Goal: Task Accomplishment & Management: Use online tool/utility

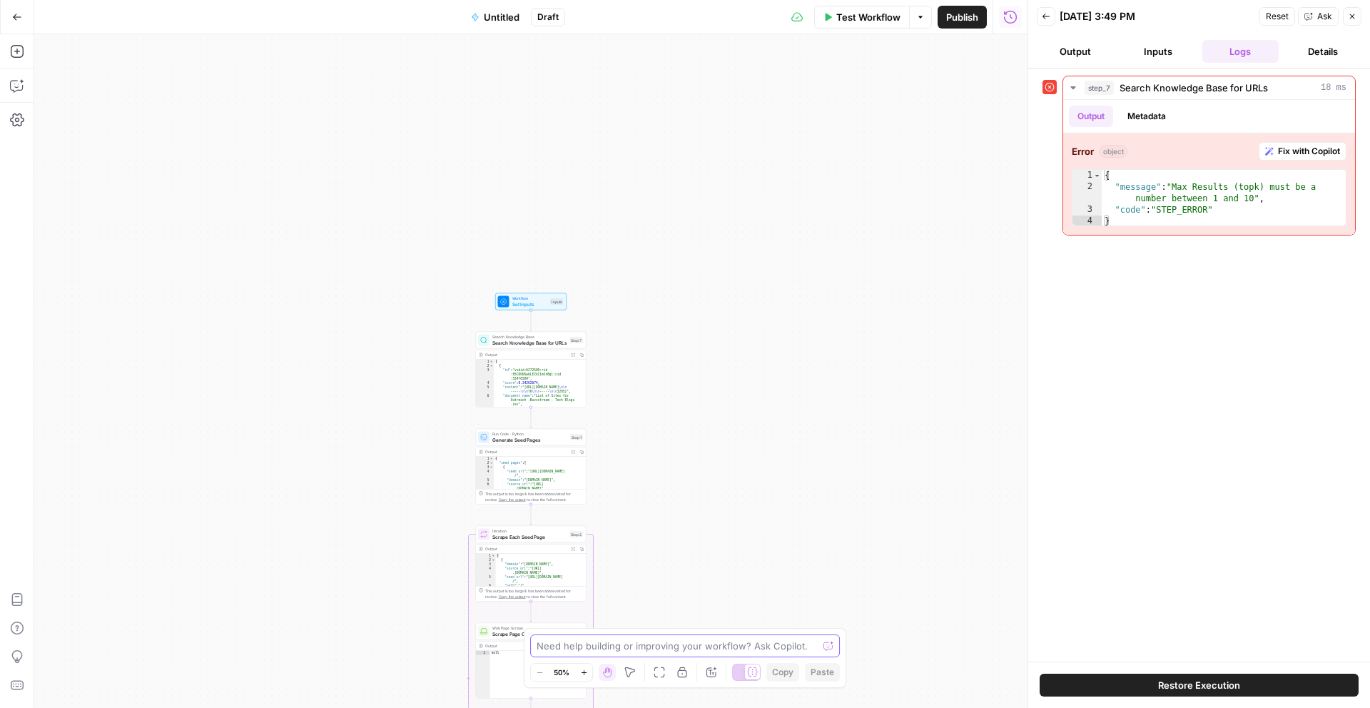
click at [561, 611] on textarea at bounding box center [677, 646] width 281 height 14
click at [587, 611] on button "Zoom In" at bounding box center [583, 672] width 17 height 17
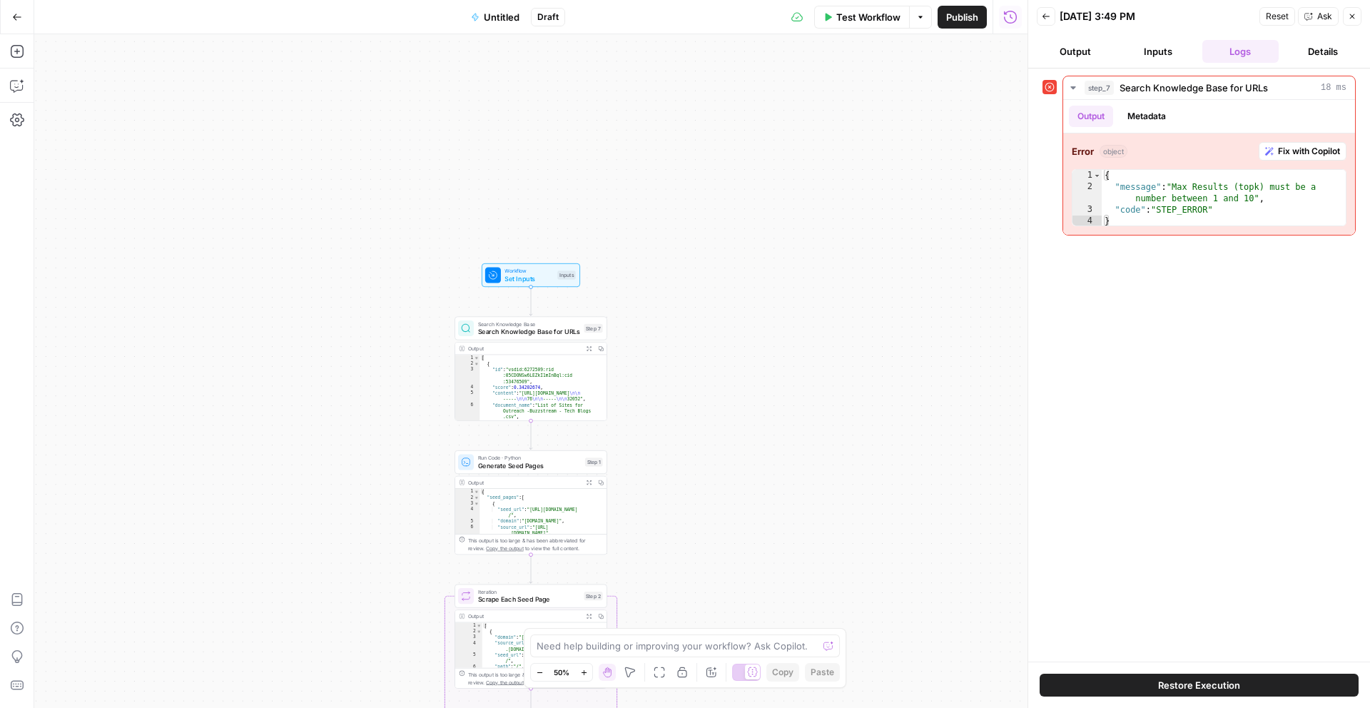
click at [587, 611] on button "Zoom In" at bounding box center [583, 672] width 17 height 17
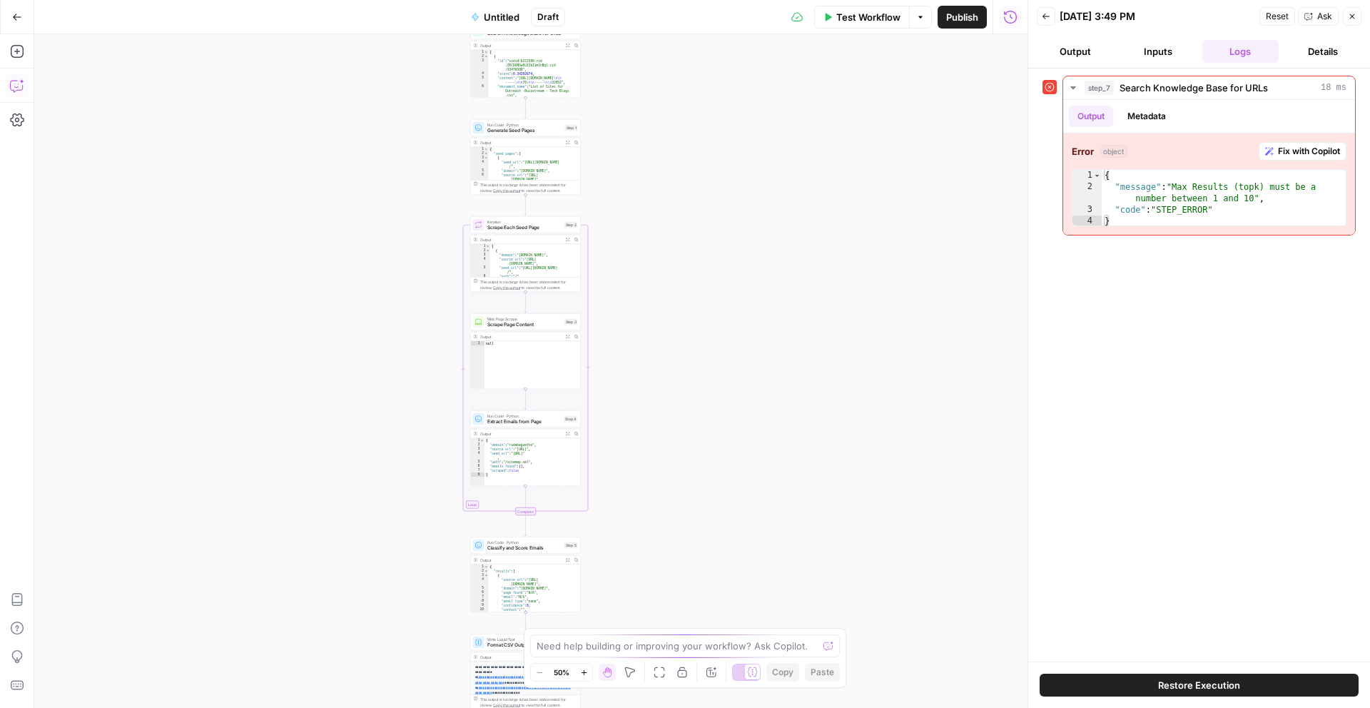
click at [7, 86] on button "Copilot" at bounding box center [17, 85] width 23 height 23
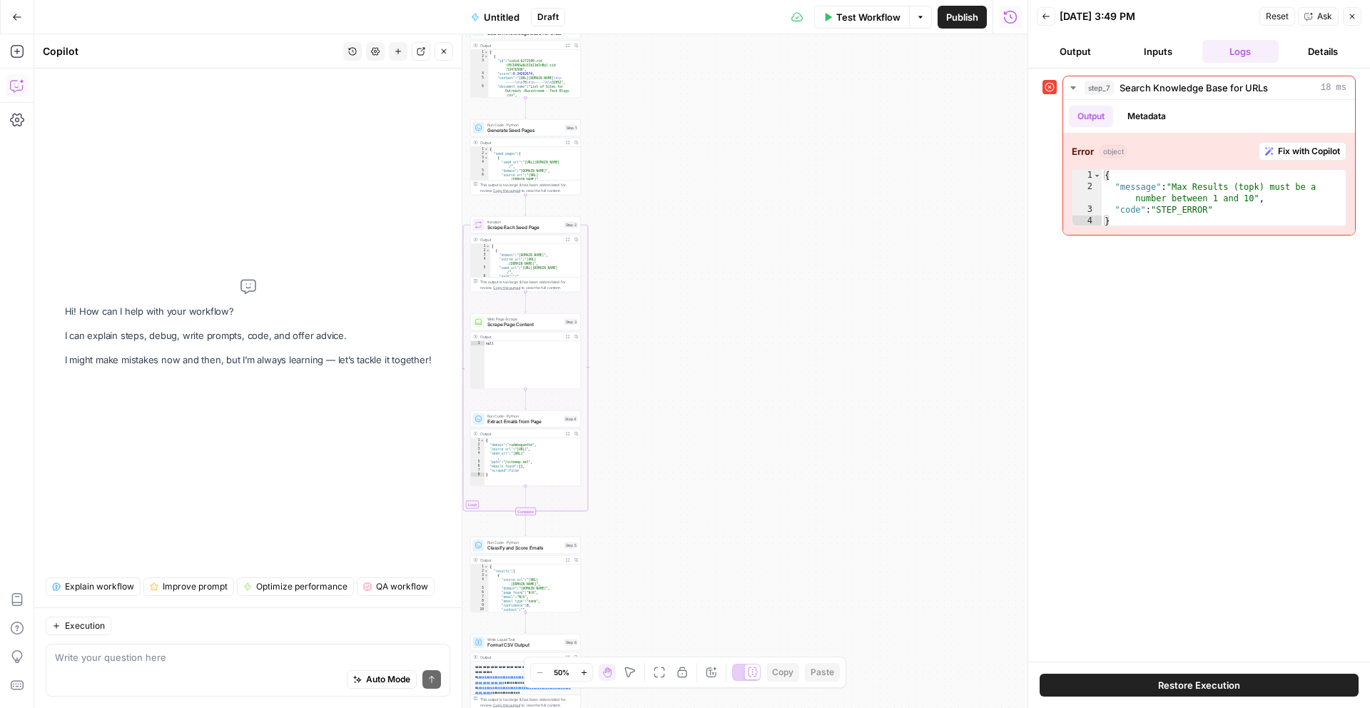
click at [168, 654] on textarea at bounding box center [248, 657] width 386 height 14
type textarea "can we increase the max result from 10 to 100?"
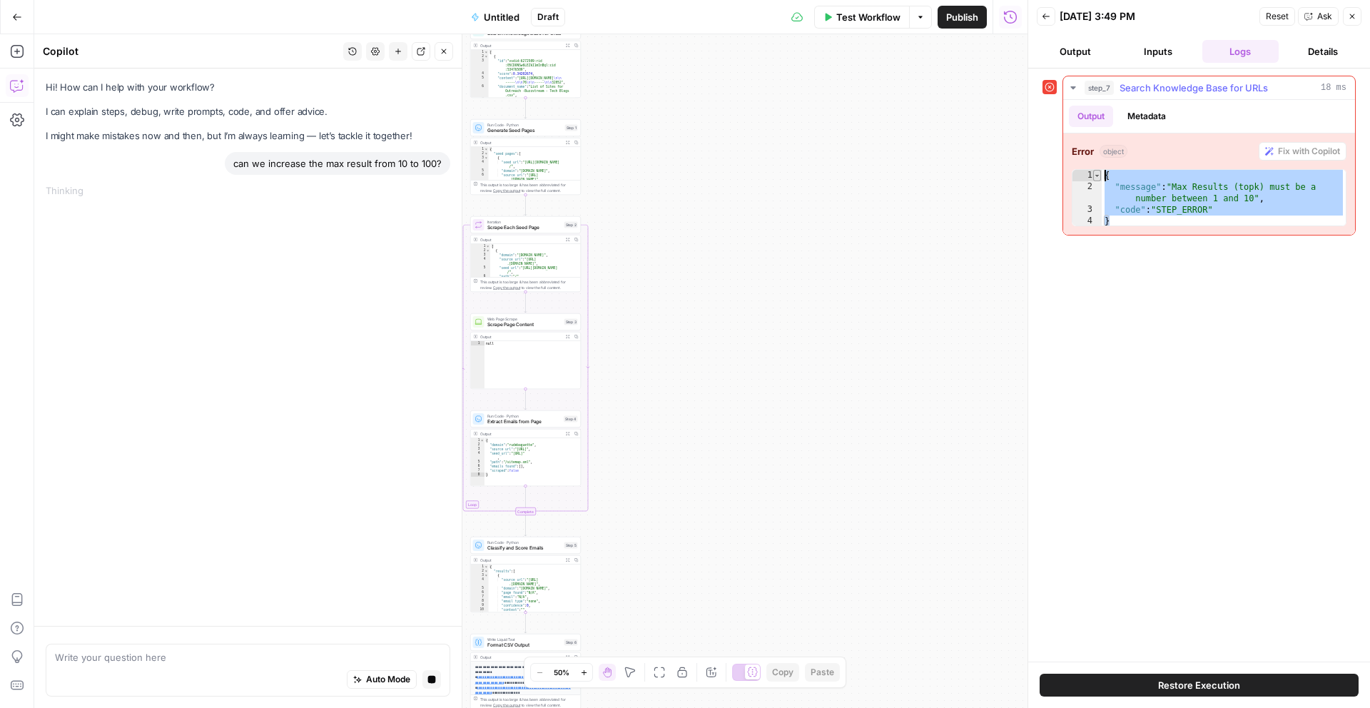
drag, startPoint x: 1249, startPoint y: 219, endPoint x: 1097, endPoint y: 171, distance: 160.2
click at [1097, 171] on div "* 1 2 3 4 { "message" : "Max Results (topk) must be a number between 1 and 10" …" at bounding box center [1209, 197] width 275 height 57
type textarea "**********"
click at [298, 666] on div "Auto Mode Stop generating" at bounding box center [248, 679] width 386 height 31
paste textarea "{ "message": "Max Results (topk) must be a number between 1 and 10", "code": "S…"
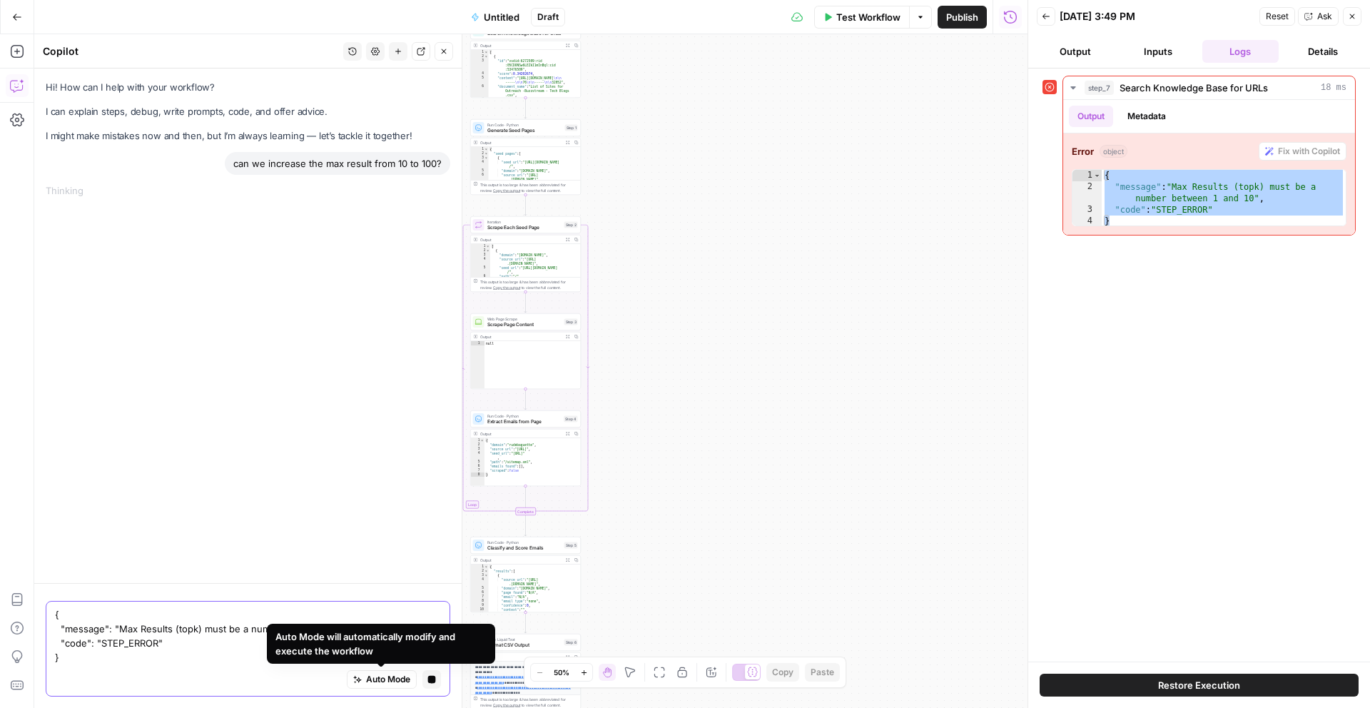
click at [128, 660] on textarea "{ "message": "Max Results (topk) must be a number between 1 and 10", "code": "S…" at bounding box center [248, 635] width 386 height 57
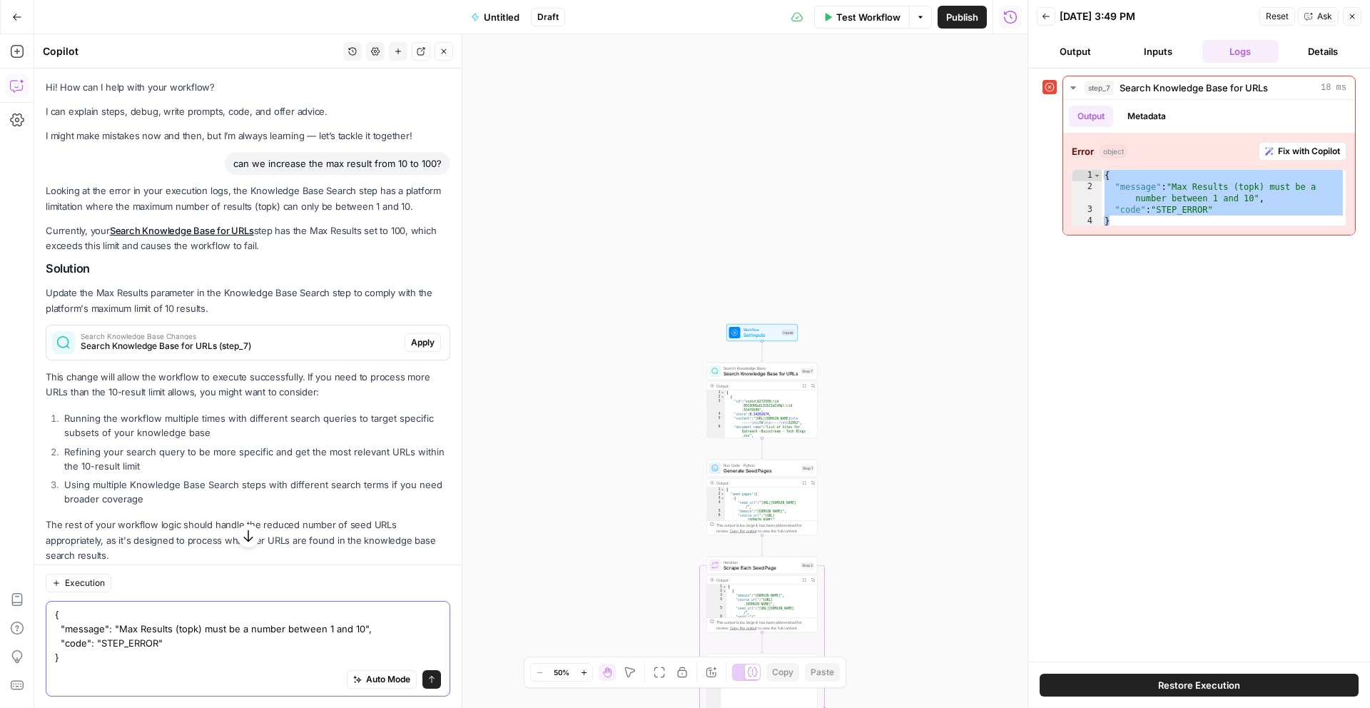
type textarea "{ "message": "Max Results (topk) must be a number between 1 and 10", "code": "S…"
drag, startPoint x: 90, startPoint y: 669, endPoint x: 35, endPoint y: 617, distance: 75.2
click at [35, 617] on div "Execution { "message": "Max Results (topk) must be a number between 1 and 10", …" at bounding box center [247, 635] width 427 height 143
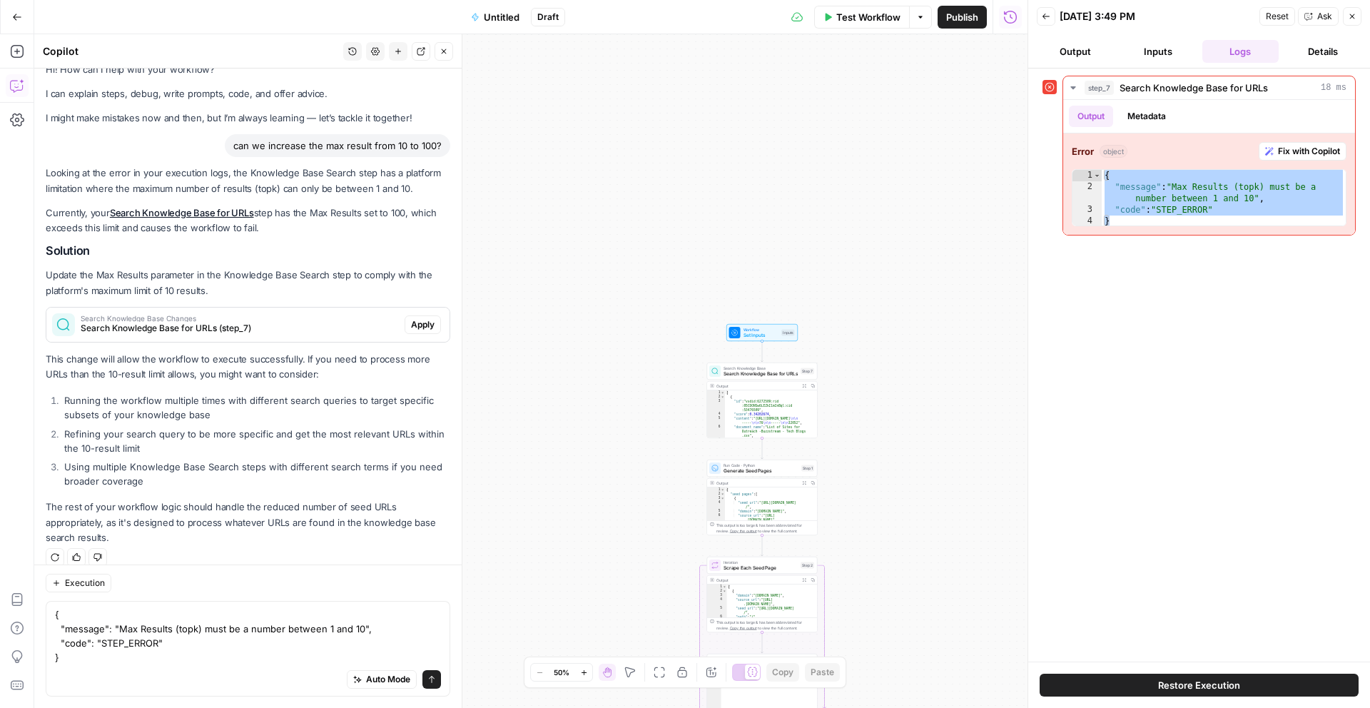
scroll to position [33, 0]
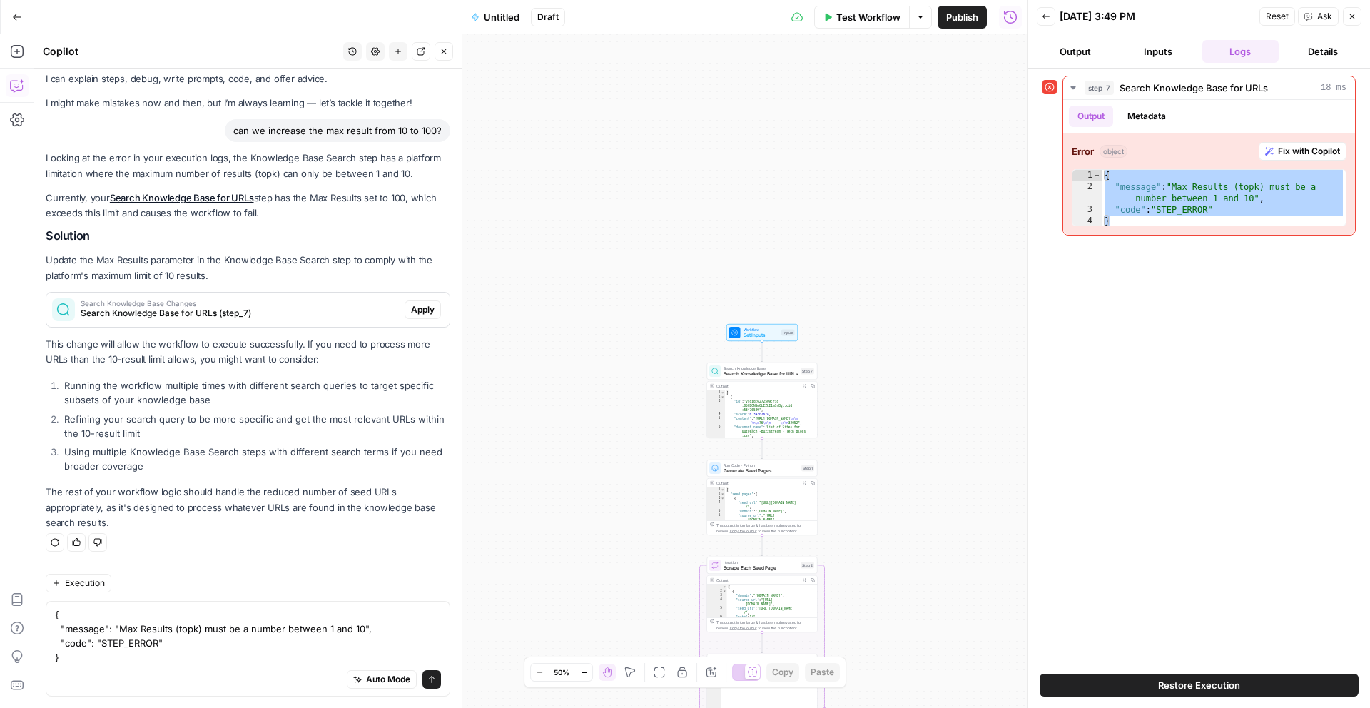
click at [584, 672] on icon "button" at bounding box center [583, 671] width 5 height 5
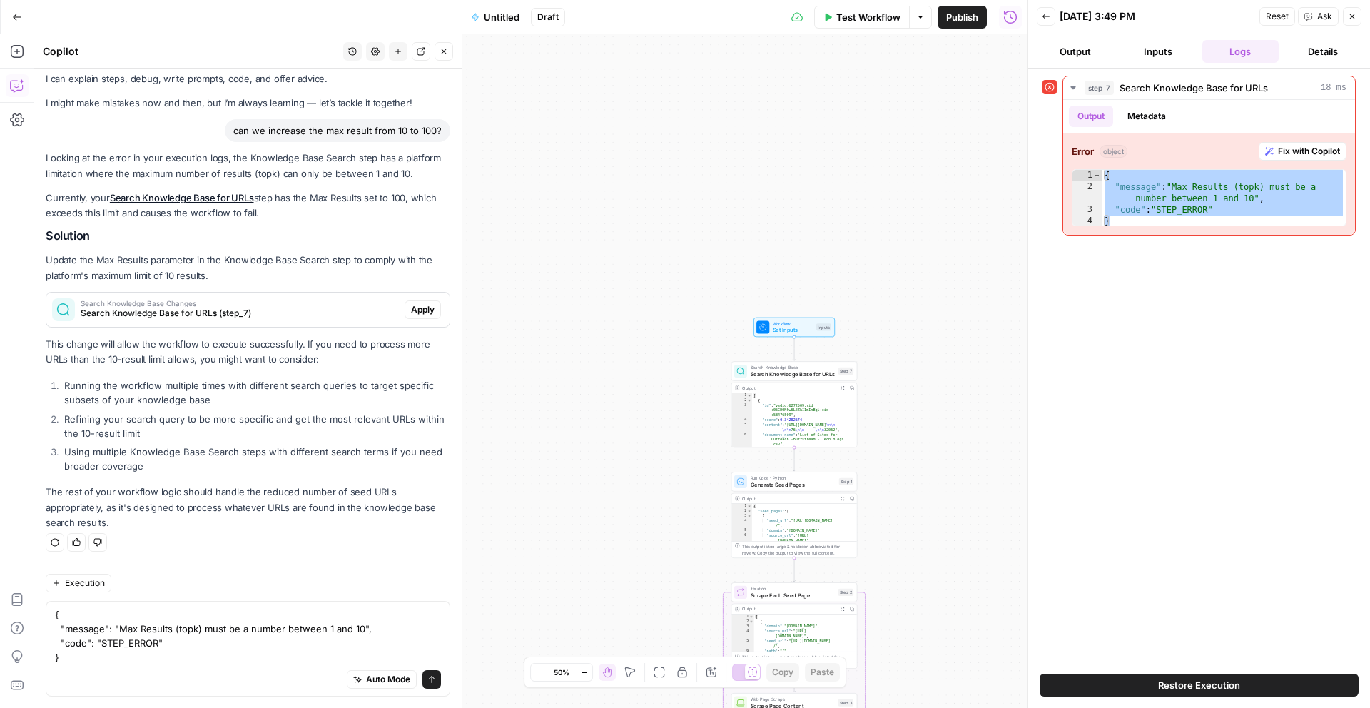
click at [584, 672] on icon "button" at bounding box center [583, 671] width 5 height 5
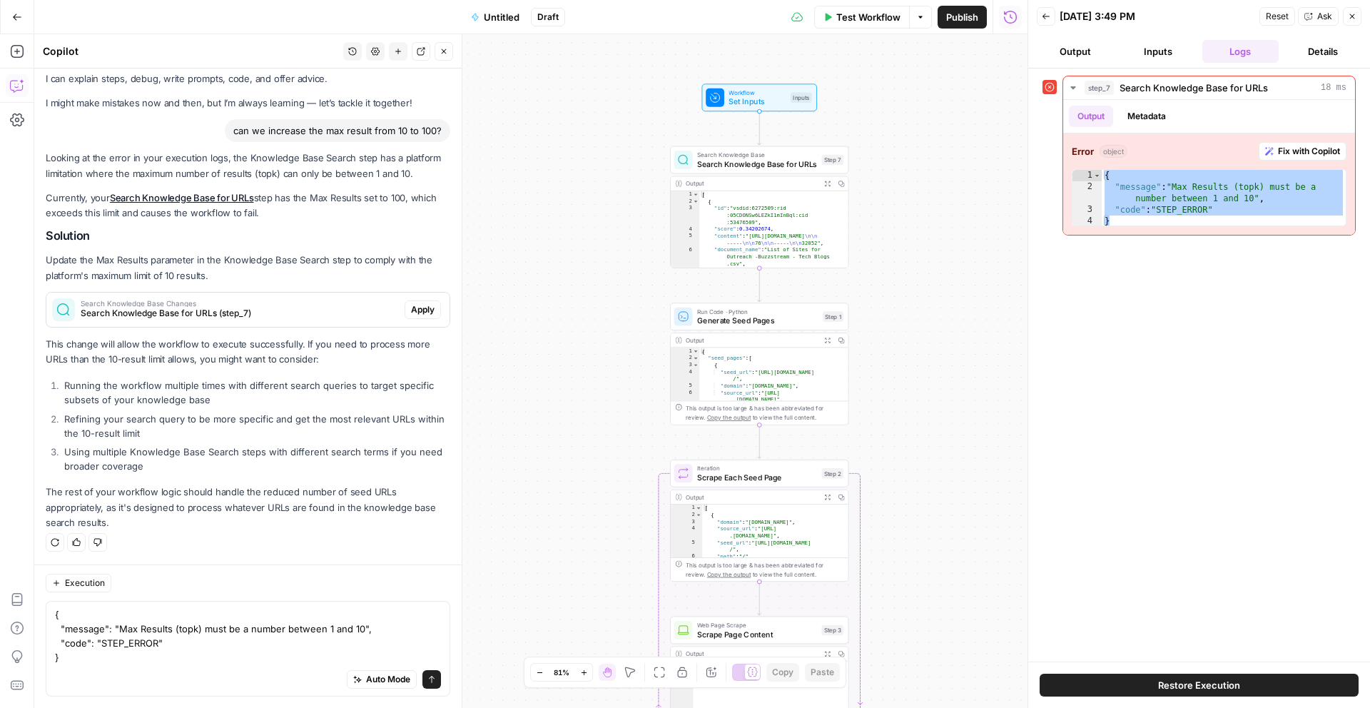
drag, startPoint x: 638, startPoint y: 509, endPoint x: 476, endPoint y: 278, distance: 282.3
click at [476, 278] on div "Workflow Set Inputs Inputs Search Knowledge Base Search Knowledge Base for URLs…" at bounding box center [530, 371] width 993 height 674
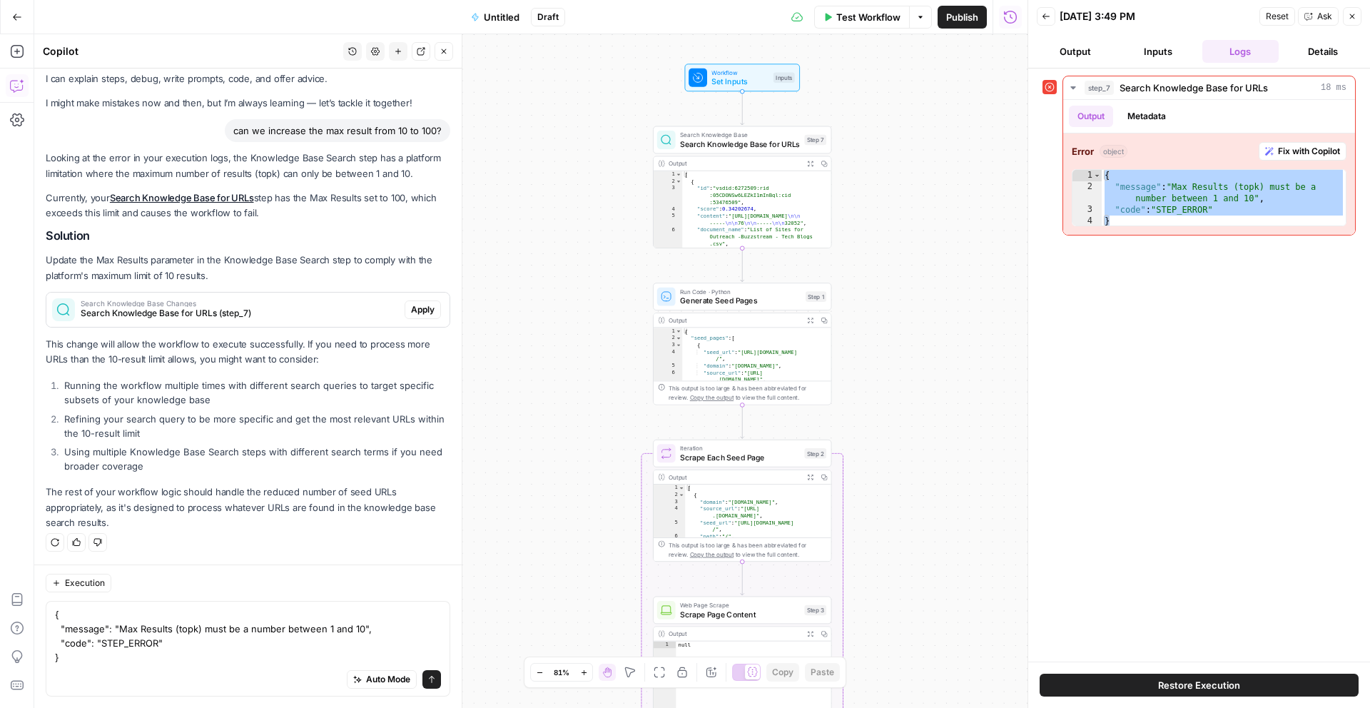
click at [590, 672] on button "Zoom In" at bounding box center [583, 672] width 17 height 17
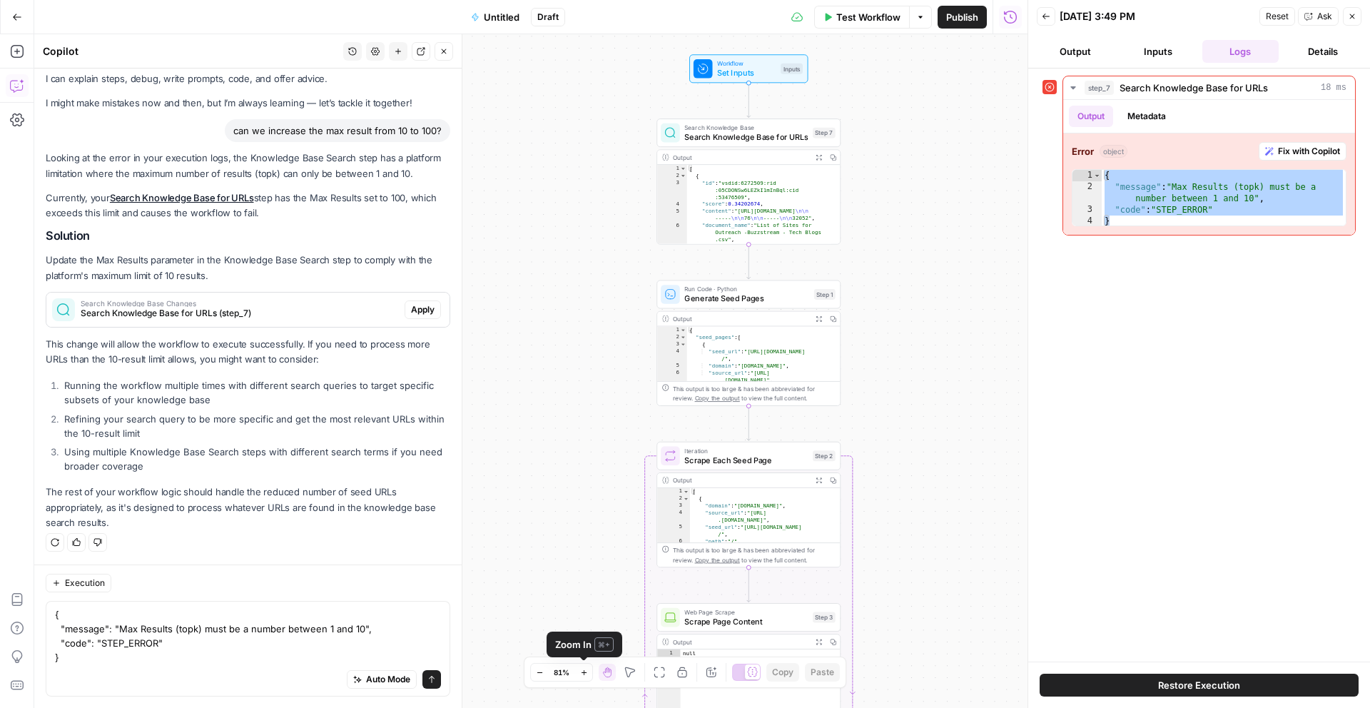
click at [590, 672] on button "Zoom In" at bounding box center [583, 672] width 17 height 17
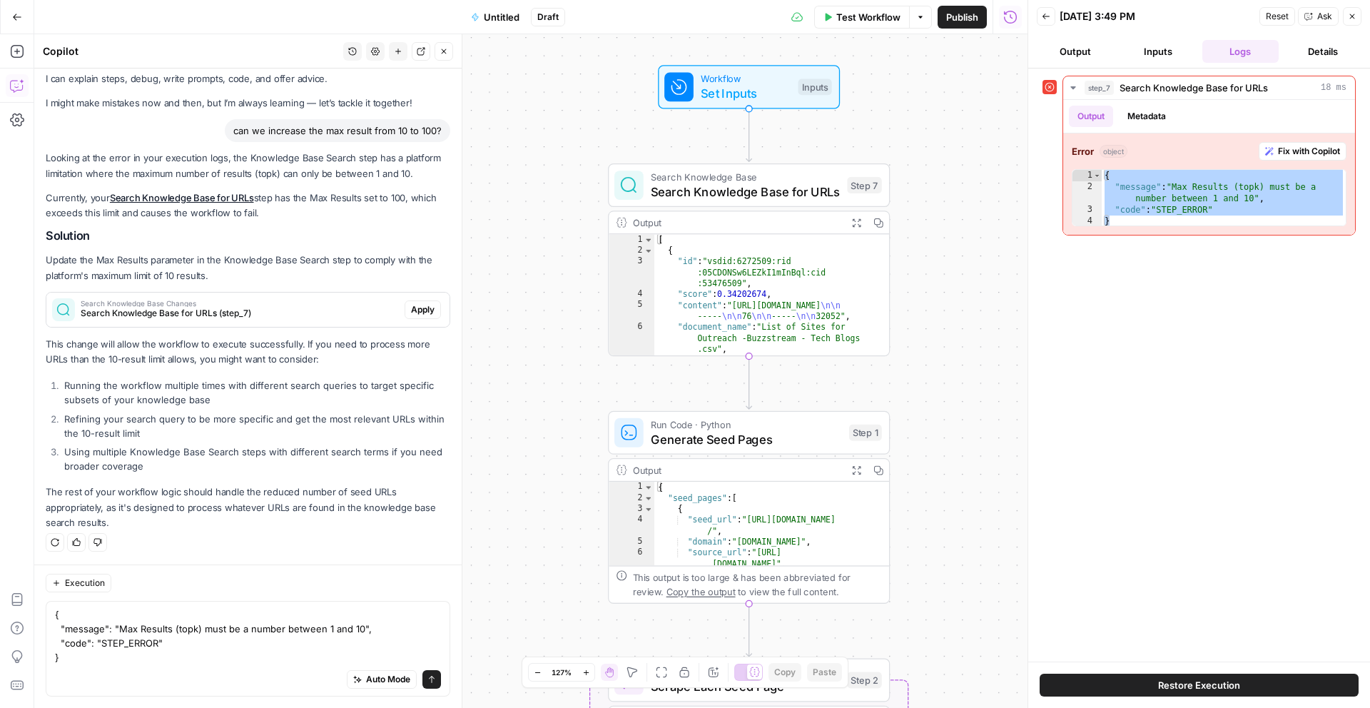
drag, startPoint x: 604, startPoint y: 528, endPoint x: 489, endPoint y: 707, distance: 213.2
click at [489, 707] on div "Workflow Set Inputs Inputs Search Knowledge Base Search Knowledge Base for URLs…" at bounding box center [530, 371] width 993 height 674
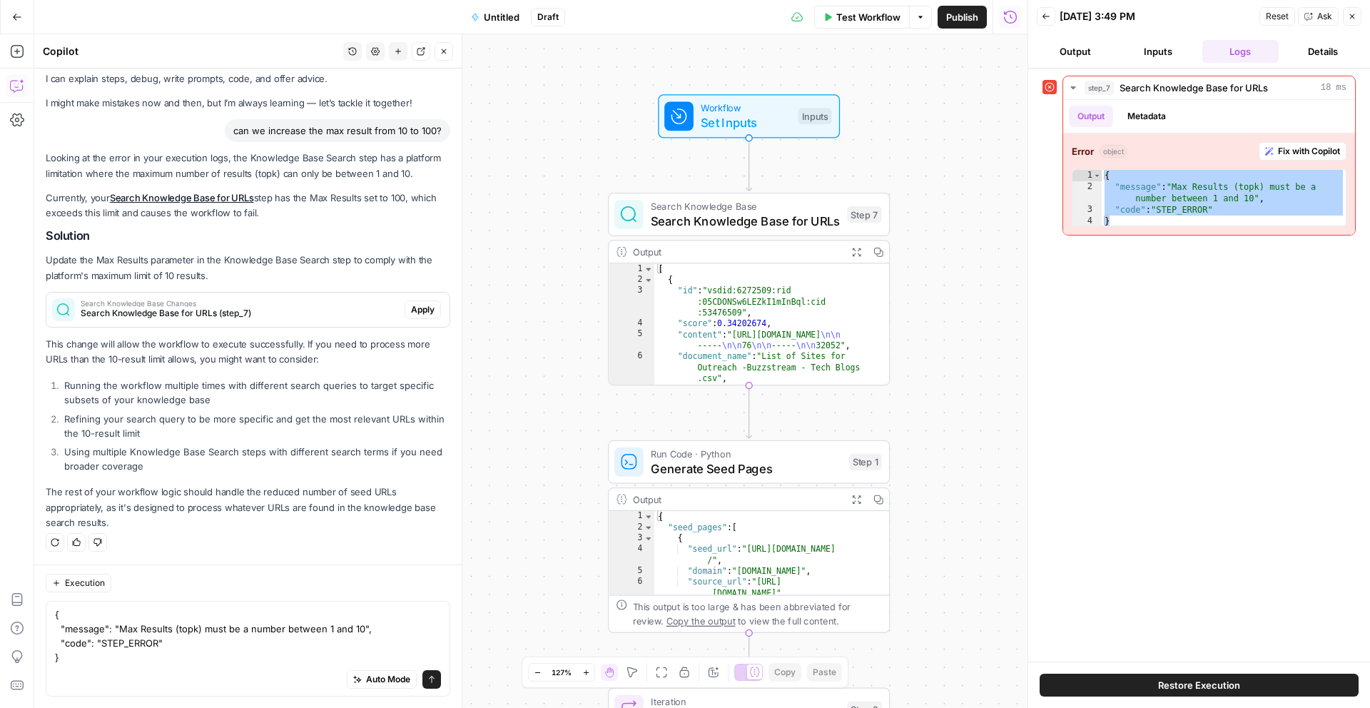
scroll to position [0, 0]
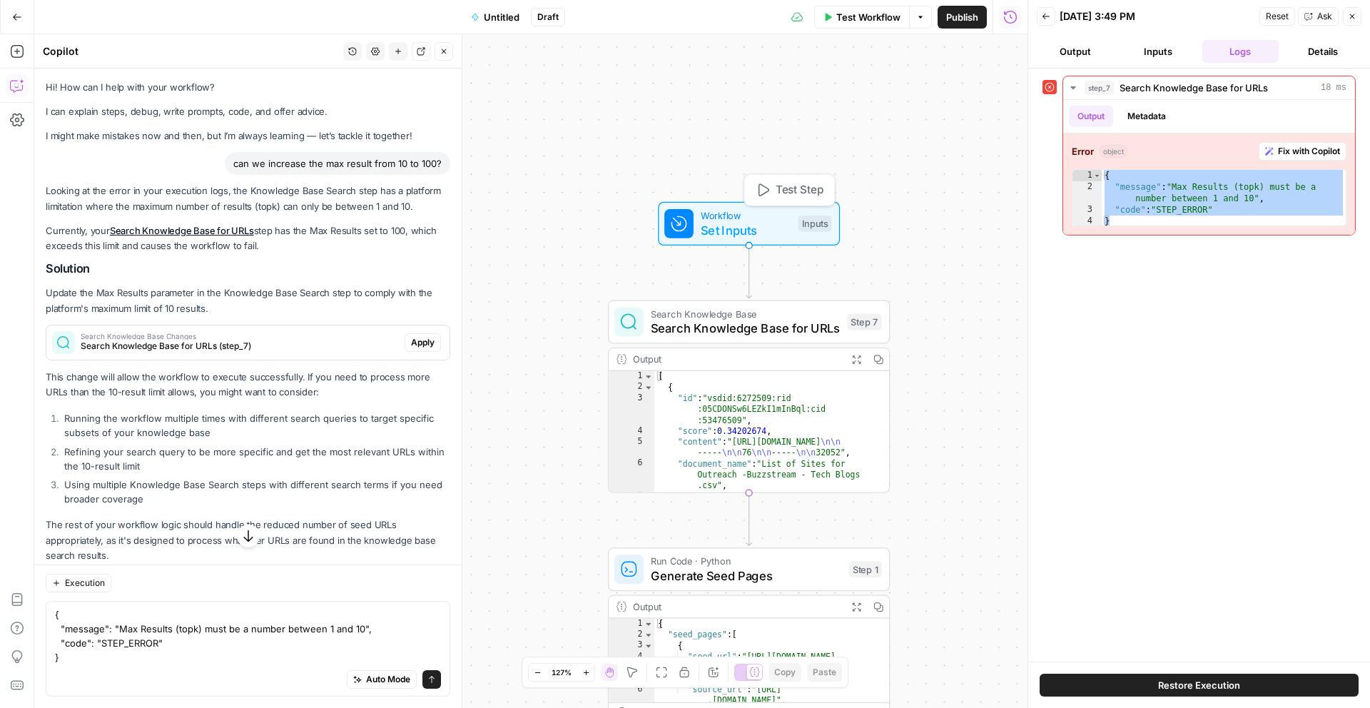
click at [735, 219] on span "Workflow" at bounding box center [746, 215] width 90 height 14
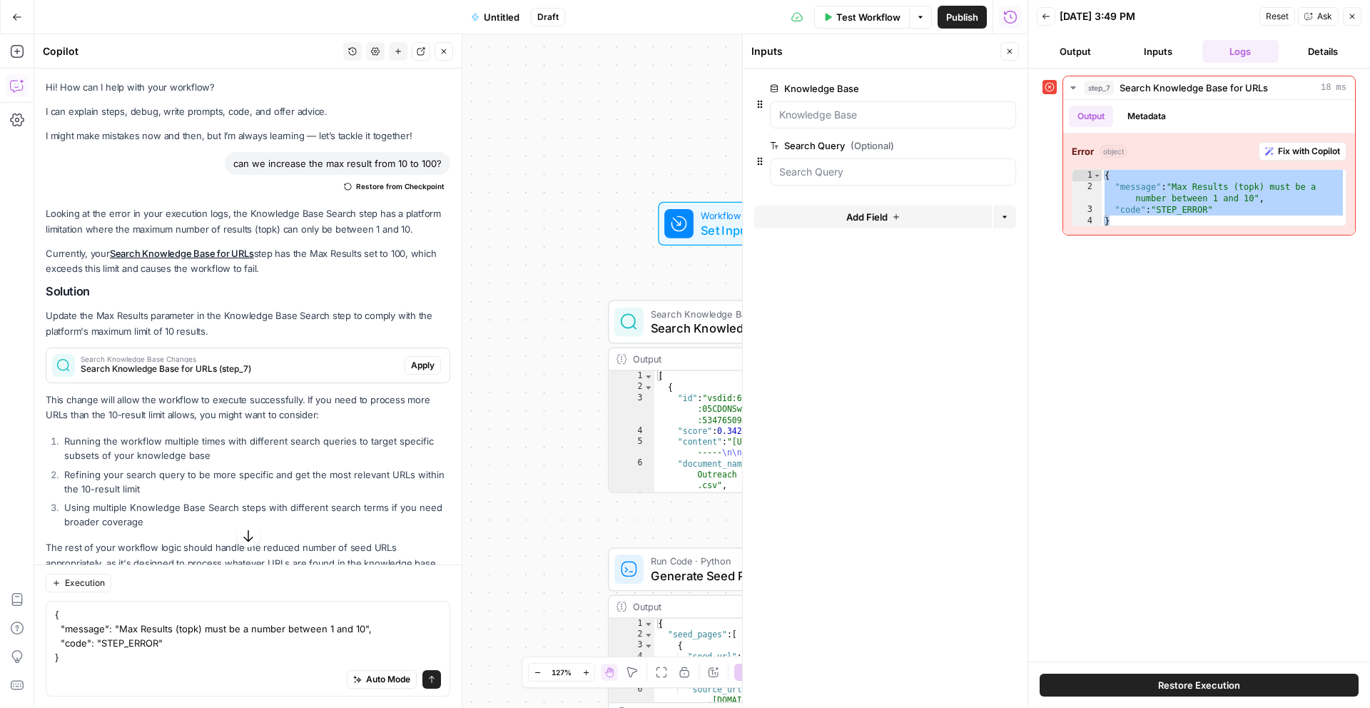
click at [1006, 50] on icon "button" at bounding box center [1009, 51] width 9 height 9
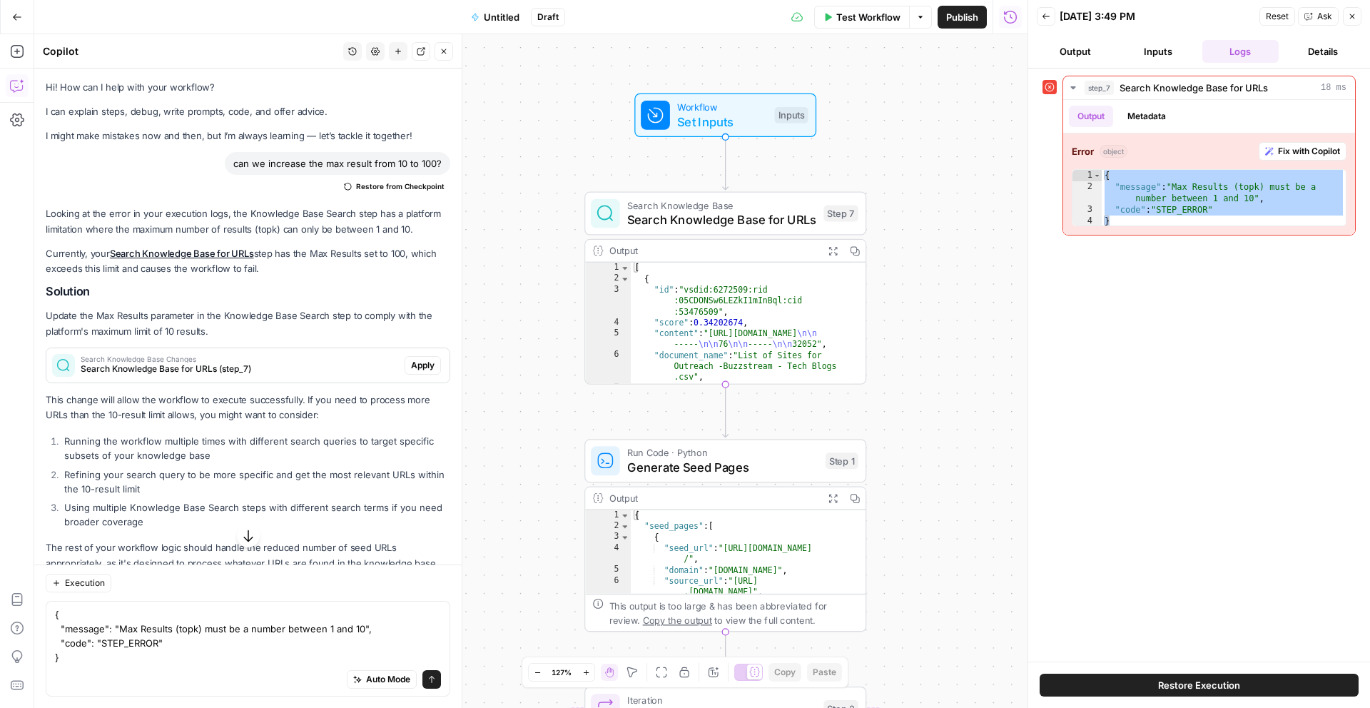
drag, startPoint x: 585, startPoint y: 267, endPoint x: 557, endPoint y: 143, distance: 127.2
click at [557, 143] on div "Workflow Set Inputs Inputs Search Knowledge Base Search Knowledge Base for URLs…" at bounding box center [530, 371] width 993 height 674
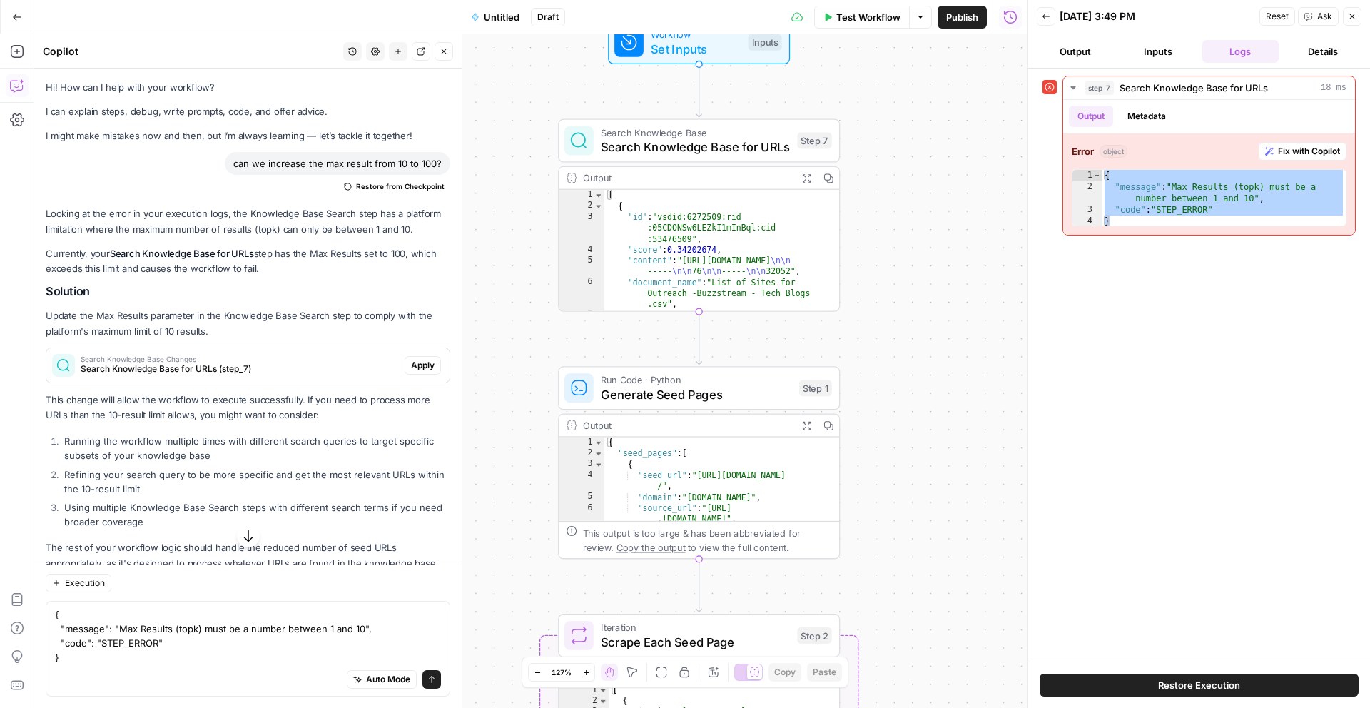
drag, startPoint x: 934, startPoint y: 392, endPoint x: 912, endPoint y: 335, distance: 61.2
click at [912, 335] on div "Workflow Set Inputs Inputs Search Knowledge Base Search Knowledge Base for URLs…" at bounding box center [530, 371] width 993 height 674
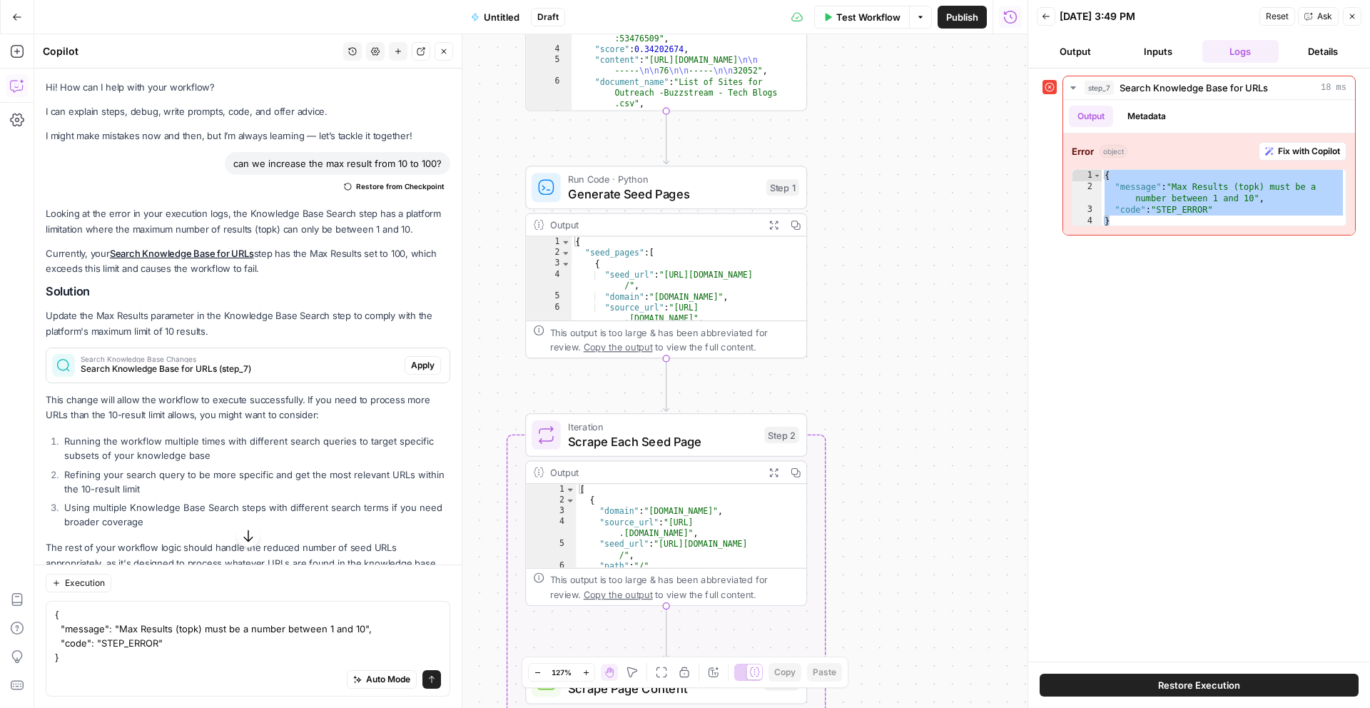
drag, startPoint x: 915, startPoint y: 328, endPoint x: 884, endPoint y: 101, distance: 229.1
click at [884, 101] on div "Workflow Set Inputs Inputs Search Knowledge Base Search Knowledge Base for URLs…" at bounding box center [530, 371] width 993 height 674
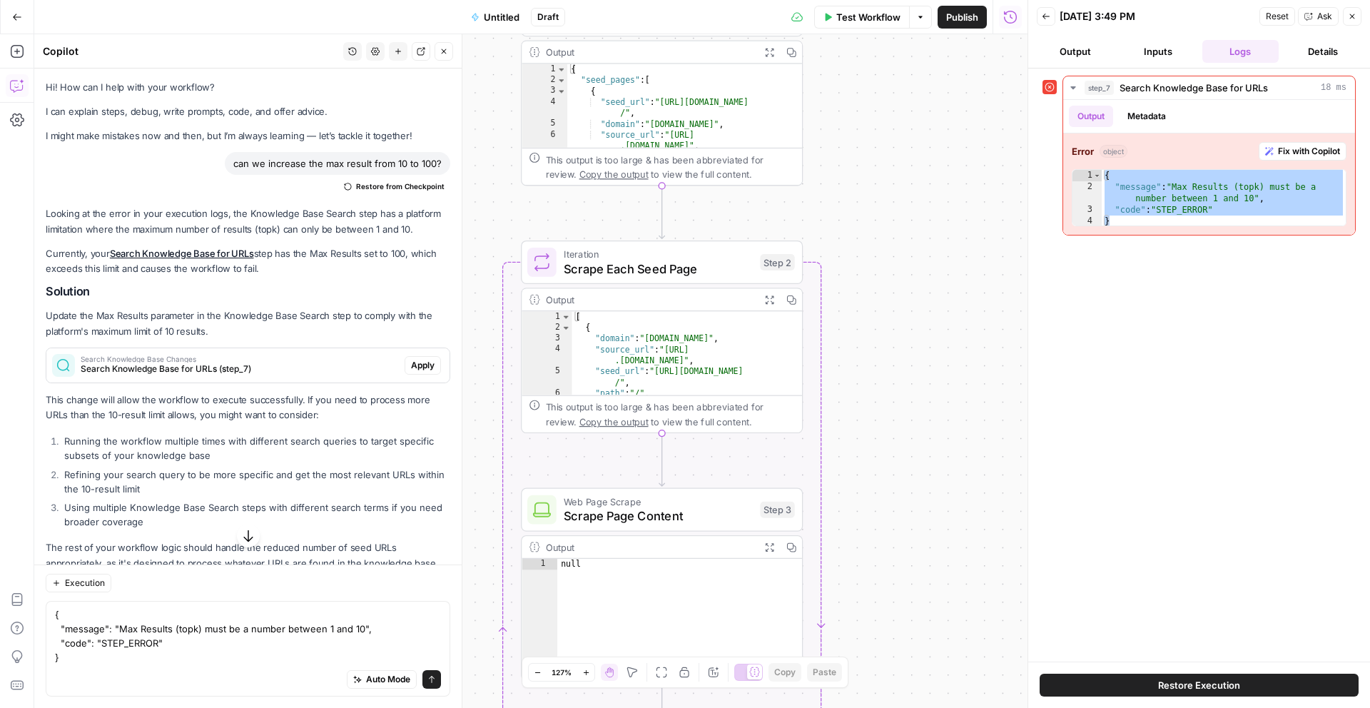
drag, startPoint x: 851, startPoint y: 392, endPoint x: 841, endPoint y: 171, distance: 221.4
click at [841, 171] on div "Workflow Set Inputs Inputs Search Knowledge Base Search Knowledge Base for URLs…" at bounding box center [530, 371] width 993 height 674
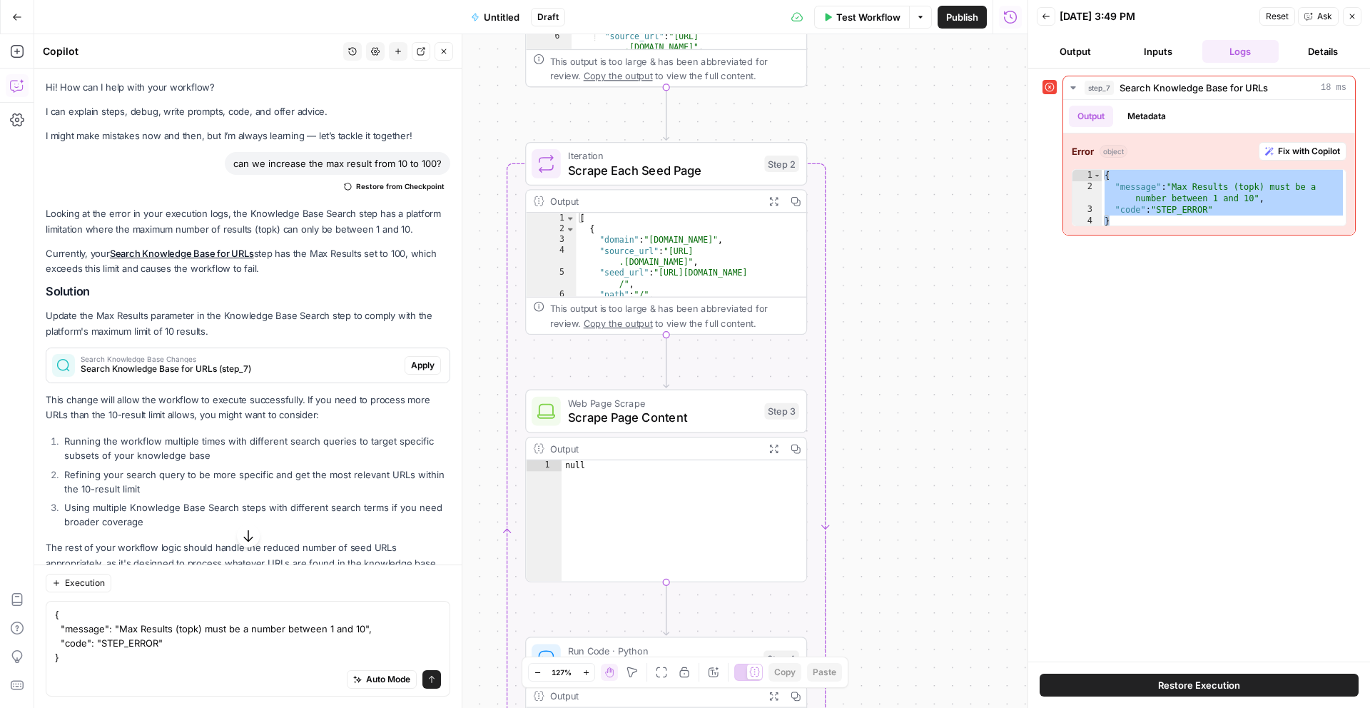
drag, startPoint x: 863, startPoint y: 347, endPoint x: 875, endPoint y: 1, distance: 345.6
click at [875, 1] on div "Go Back Untitled Draft Test Workflow Options Publish Run History Add Steps Copi…" at bounding box center [513, 354] width 1027 height 708
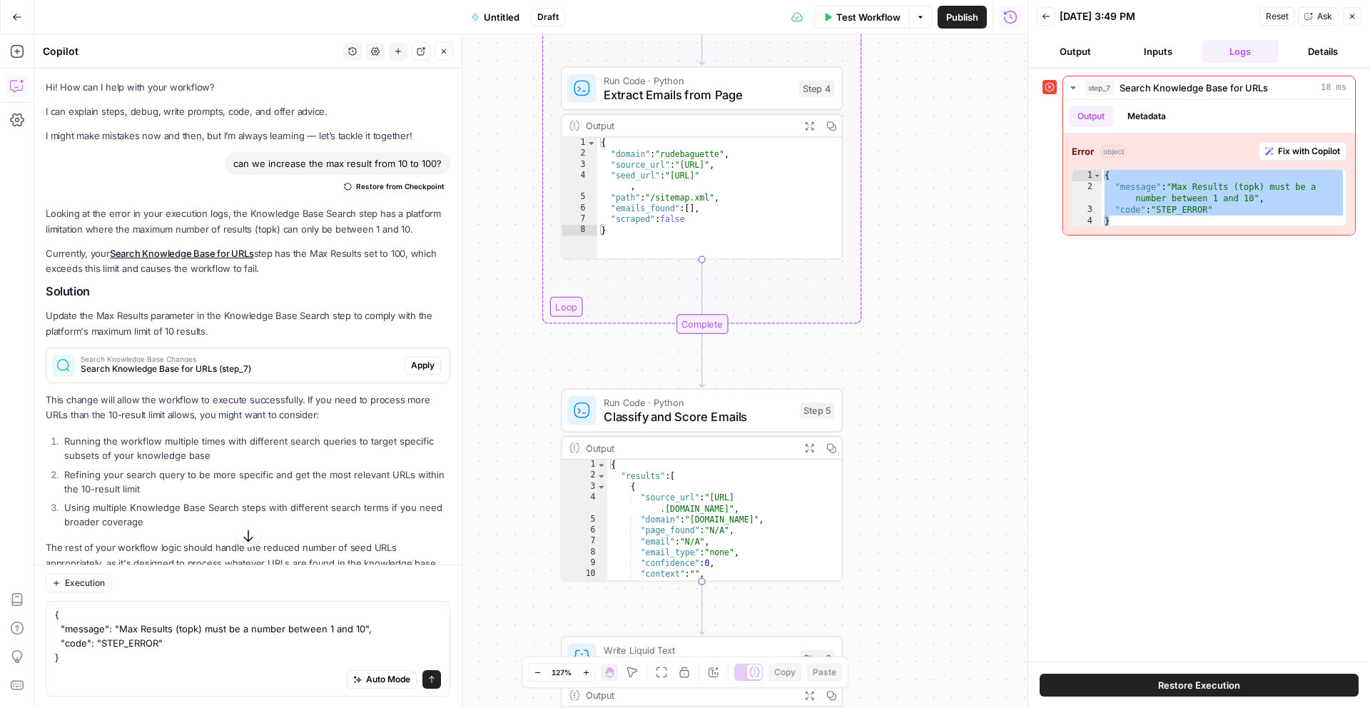
drag, startPoint x: 868, startPoint y: 376, endPoint x: 896, endPoint y: 69, distance: 308.1
click at [896, 69] on div "Workflow Set Inputs Inputs Search Knowledge Base Search Knowledge Base for URLs…" at bounding box center [530, 371] width 993 height 674
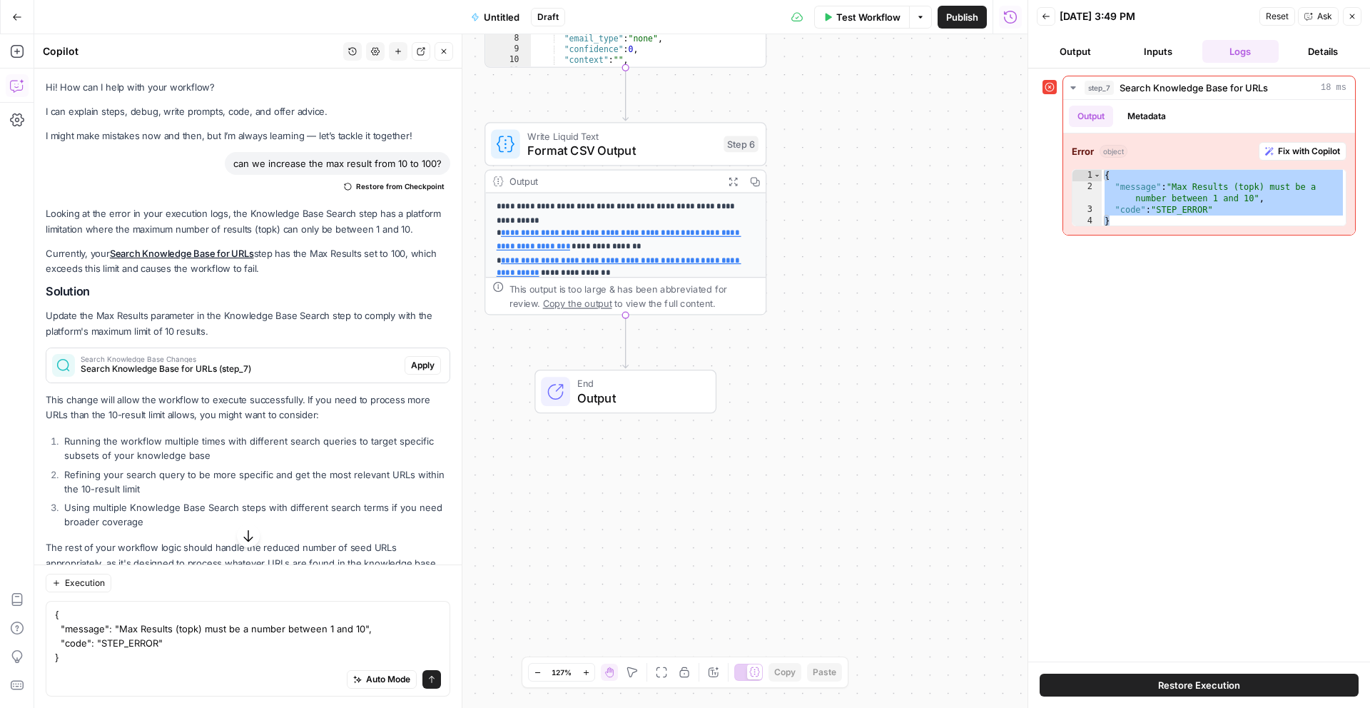
drag, startPoint x: 935, startPoint y: 492, endPoint x: 861, endPoint y: 37, distance: 461.1
click at [861, 37] on div "Workflow Set Inputs Inputs Search Knowledge Base Search Knowledge Base for URLs…" at bounding box center [530, 371] width 993 height 674
click at [732, 178] on icon "button" at bounding box center [733, 181] width 10 height 10
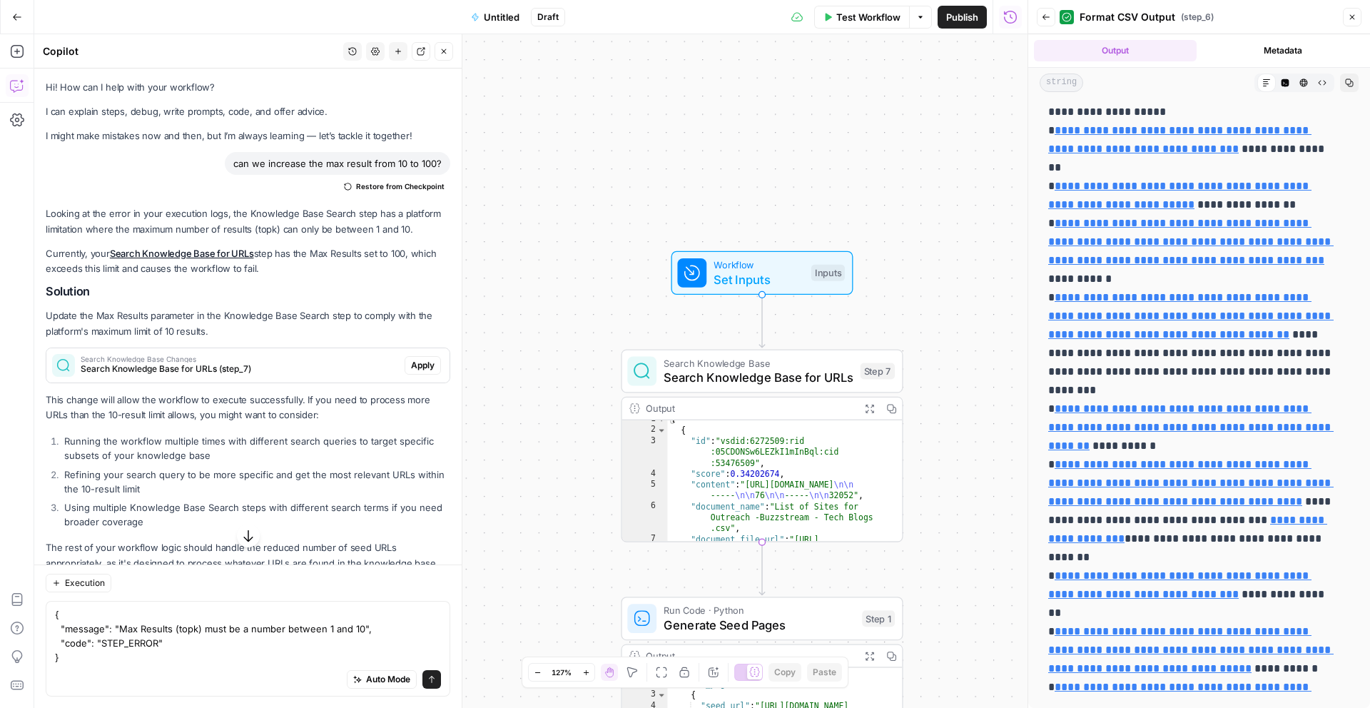
scroll to position [5, 0]
click at [831, 379] on span "Search Knowledge Base for URLs" at bounding box center [758, 377] width 189 height 18
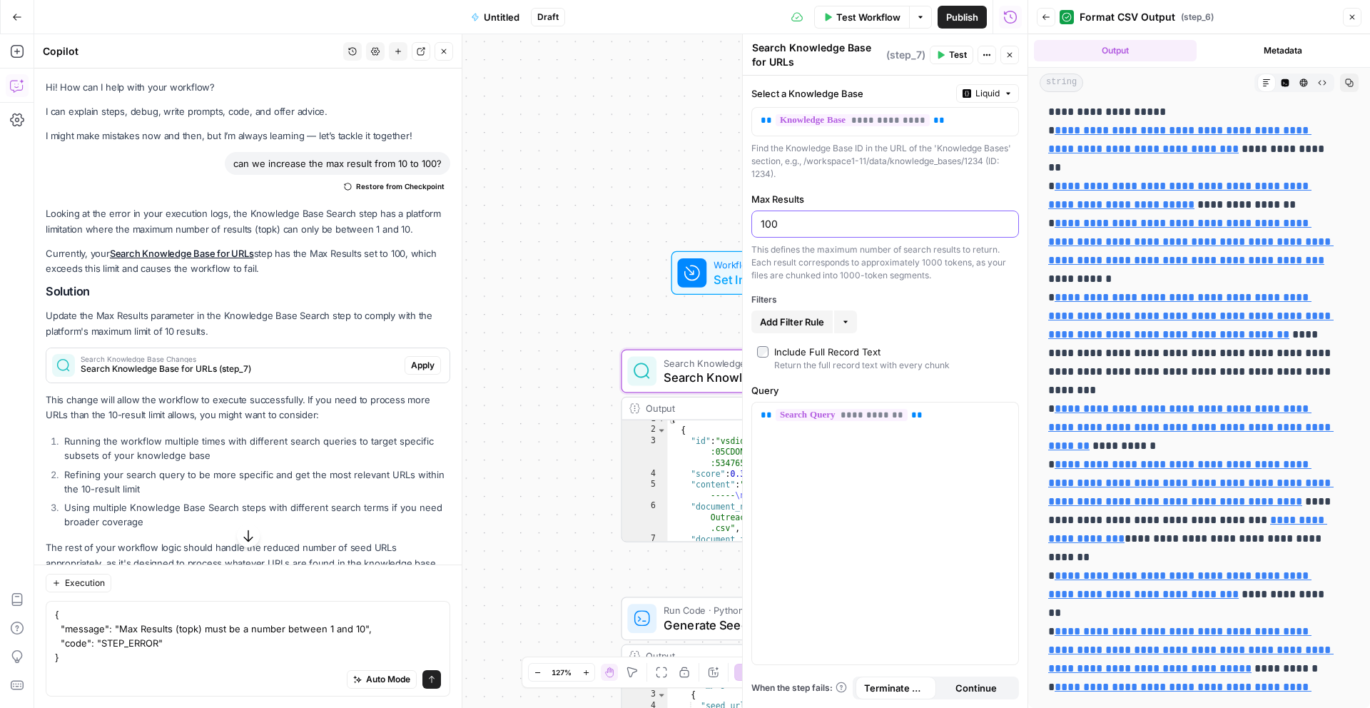
click at [833, 220] on input "100" at bounding box center [885, 224] width 249 height 14
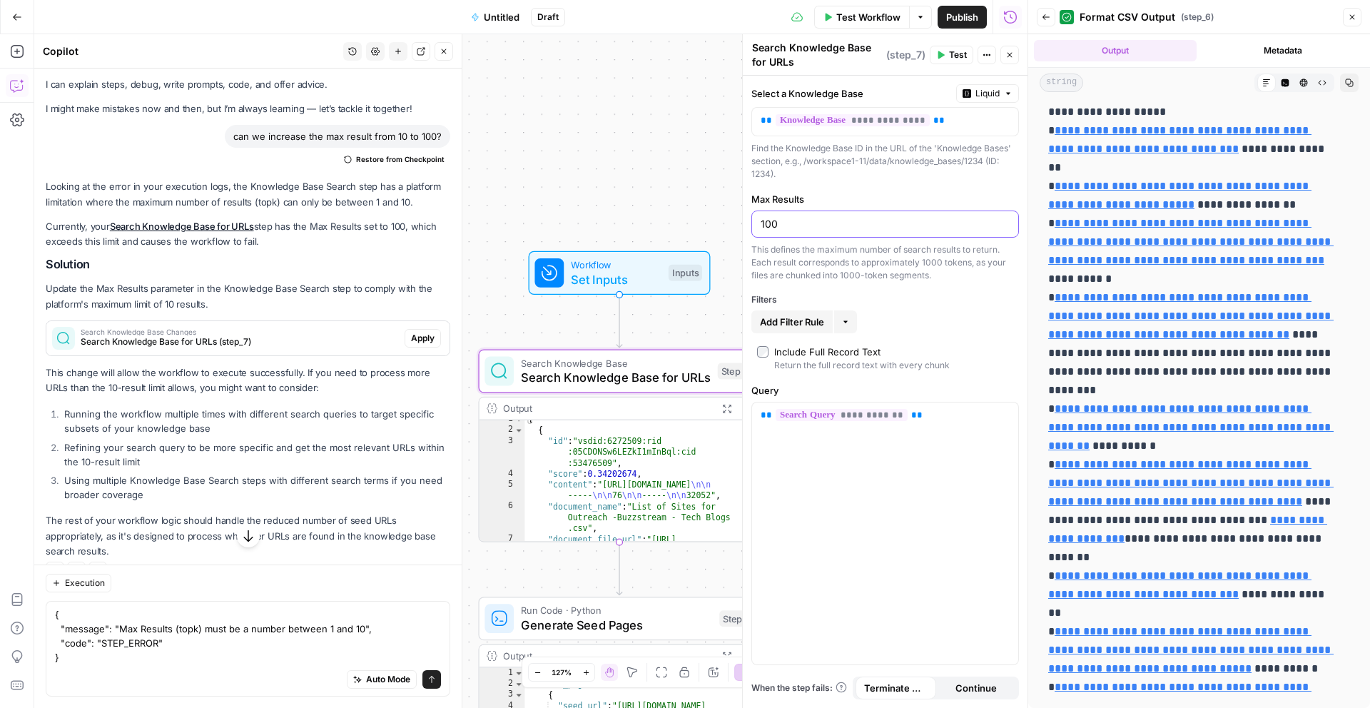
scroll to position [36, 0]
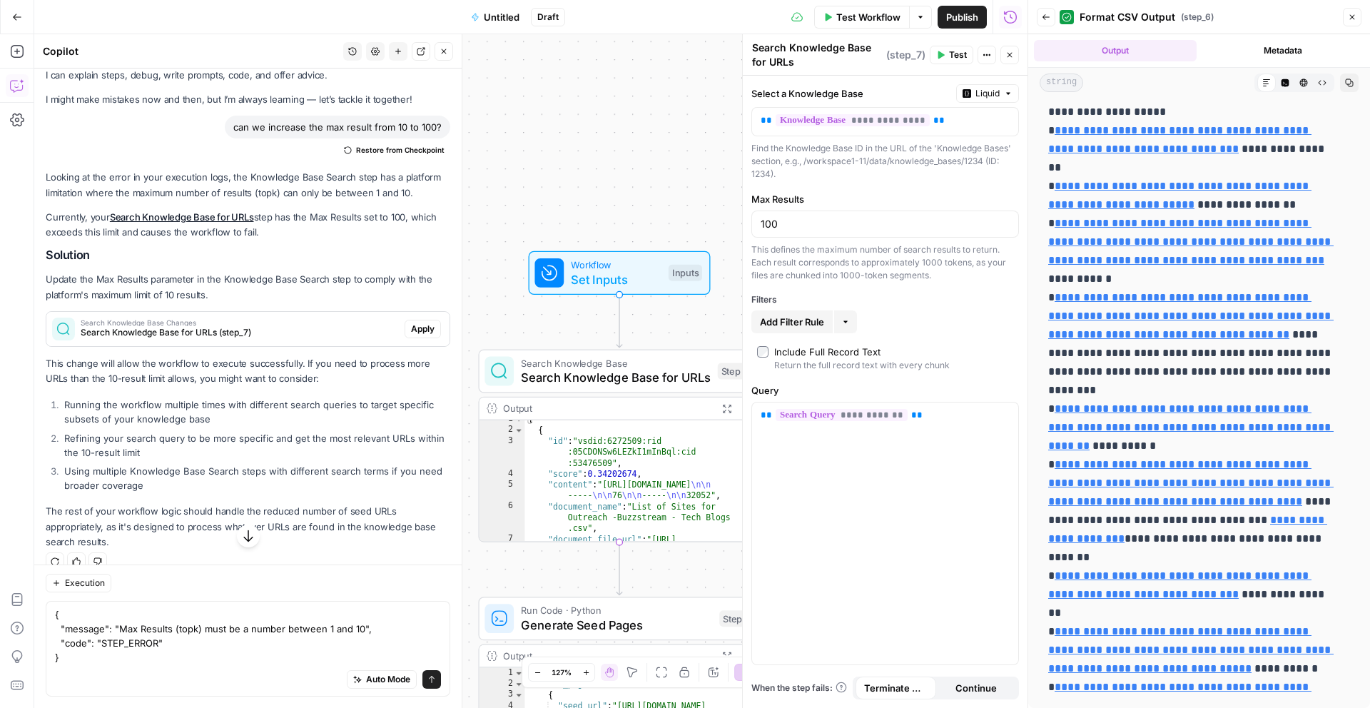
click at [15, 28] on button "Go Back" at bounding box center [17, 17] width 26 height 26
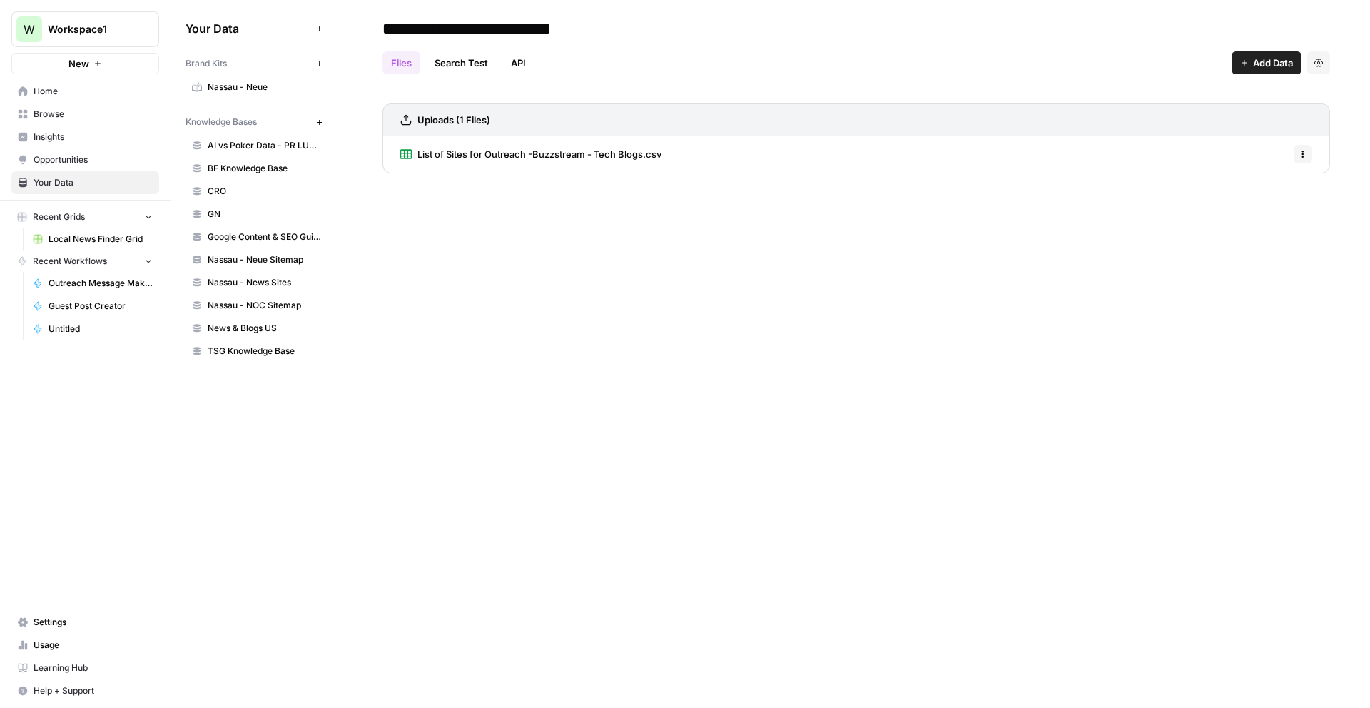
click at [77, 183] on span "Your Data" at bounding box center [93, 182] width 119 height 13
click at [237, 234] on span "Google Content & SEO Guidelines" at bounding box center [264, 236] width 113 height 13
